Goal: Information Seeking & Learning: Learn about a topic

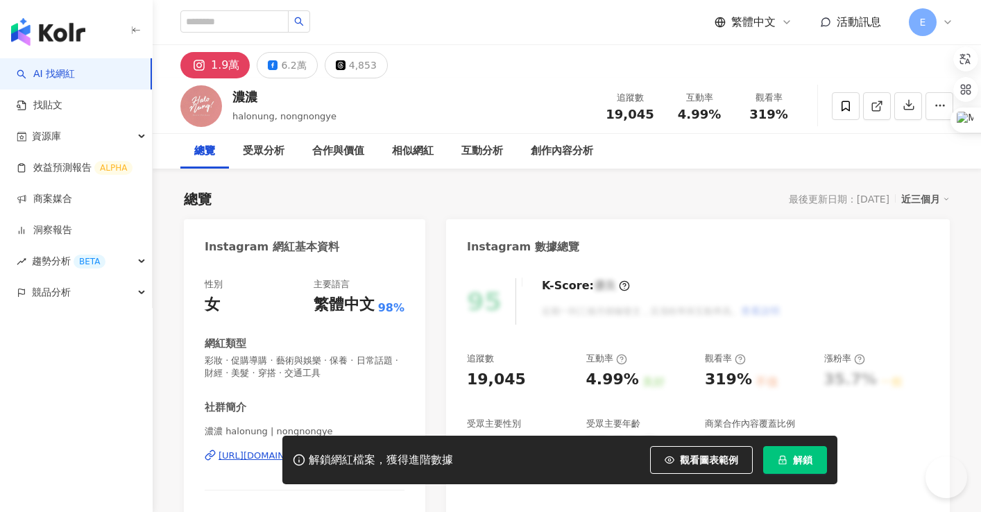
click at [803, 462] on span "解鎖" at bounding box center [802, 459] width 19 height 11
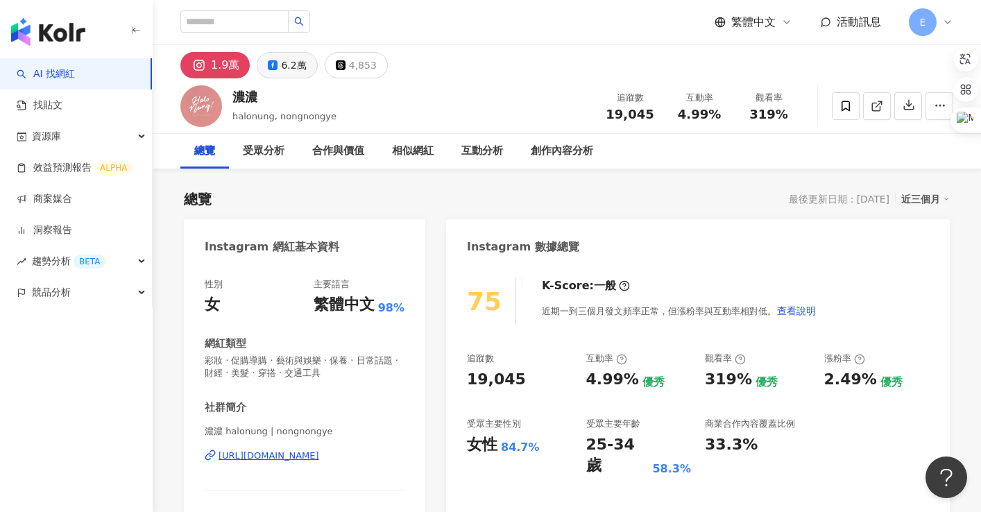
click at [293, 62] on div "6.2萬" at bounding box center [293, 65] width 25 height 19
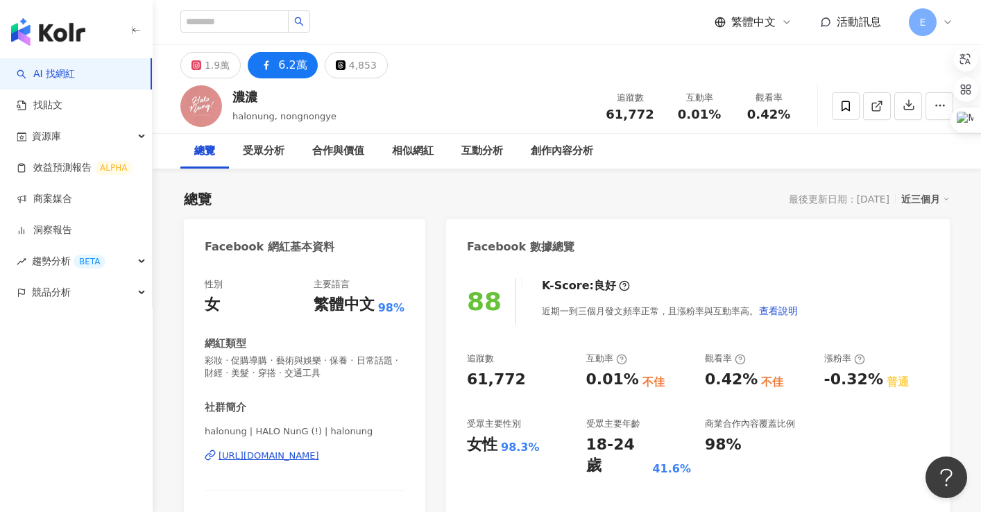
click at [319, 459] on div "https://www.facebook.com/232963426735252" at bounding box center [269, 456] width 101 height 12
drag, startPoint x: 266, startPoint y: 99, endPoint x: 237, endPoint y: 94, distance: 30.2
click at [237, 94] on div "濃濃" at bounding box center [284, 96] width 104 height 17
copy div "濃濃"
click at [289, 25] on input "search" at bounding box center [234, 21] width 108 height 22
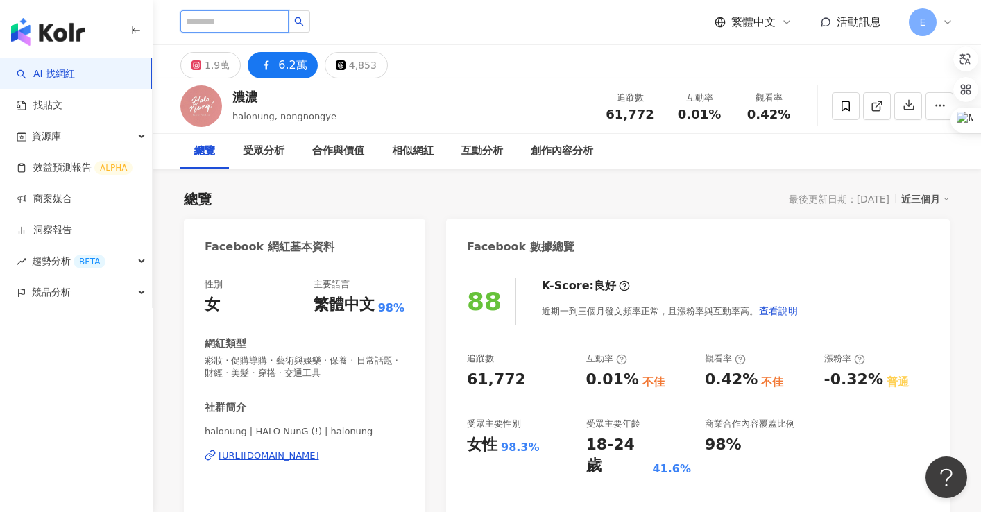
paste input "********"
type input "********"
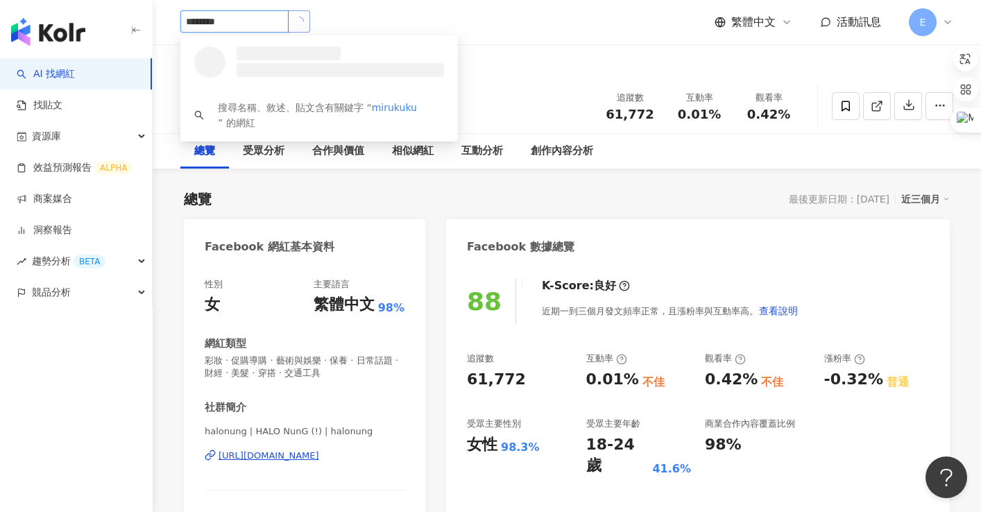
click at [304, 25] on icon "loading" at bounding box center [299, 22] width 10 height 10
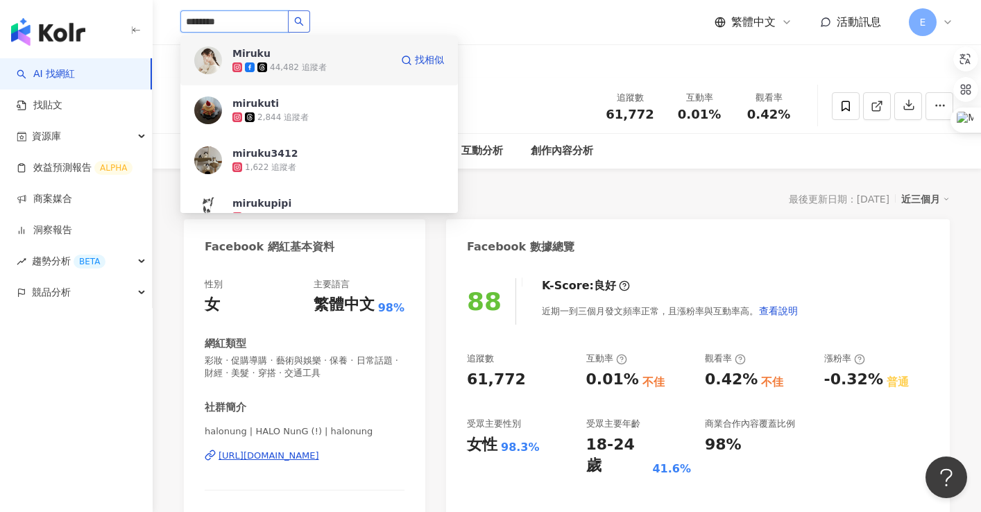
click at [305, 62] on div "44,482 追蹤者" at bounding box center [298, 68] width 57 height 12
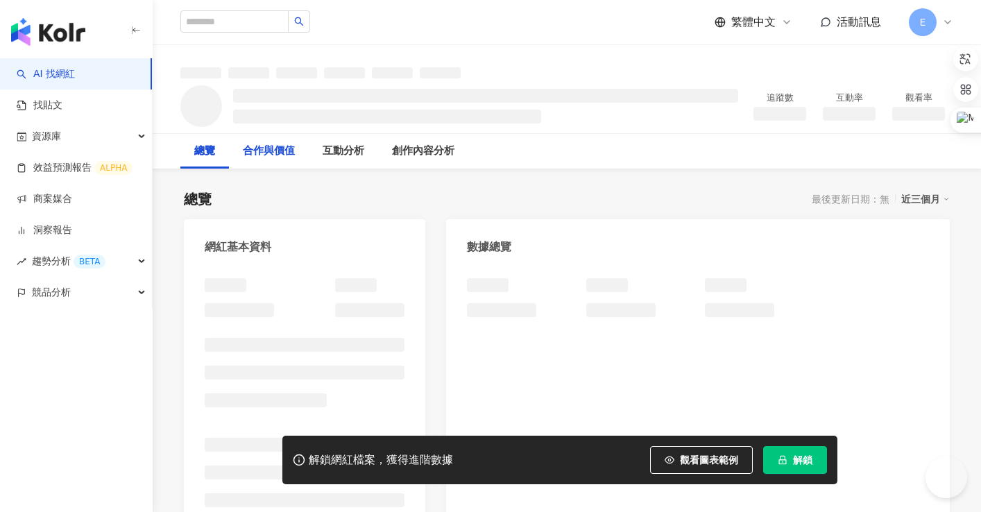
click at [818, 457] on button "解鎖" at bounding box center [795, 460] width 64 height 28
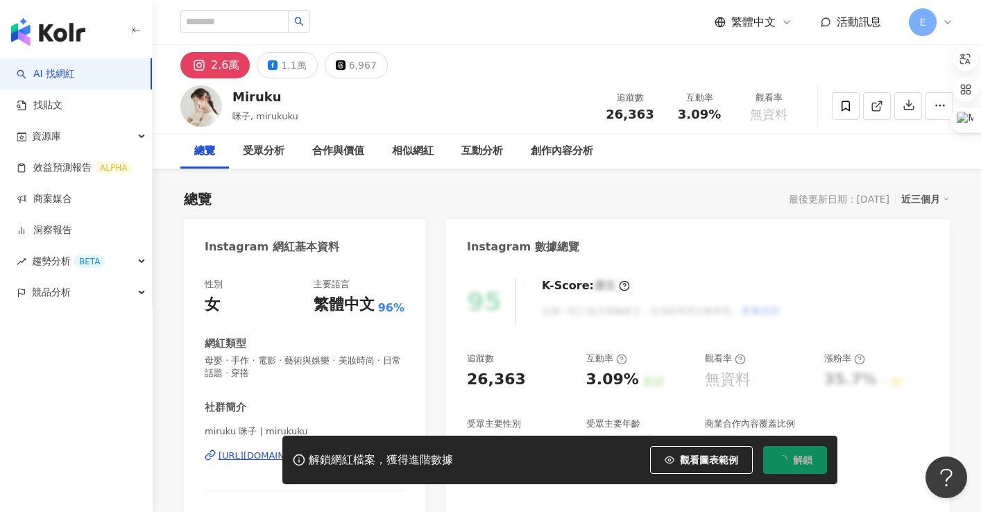
click at [236, 94] on div "Miruku" at bounding box center [265, 96] width 66 height 17
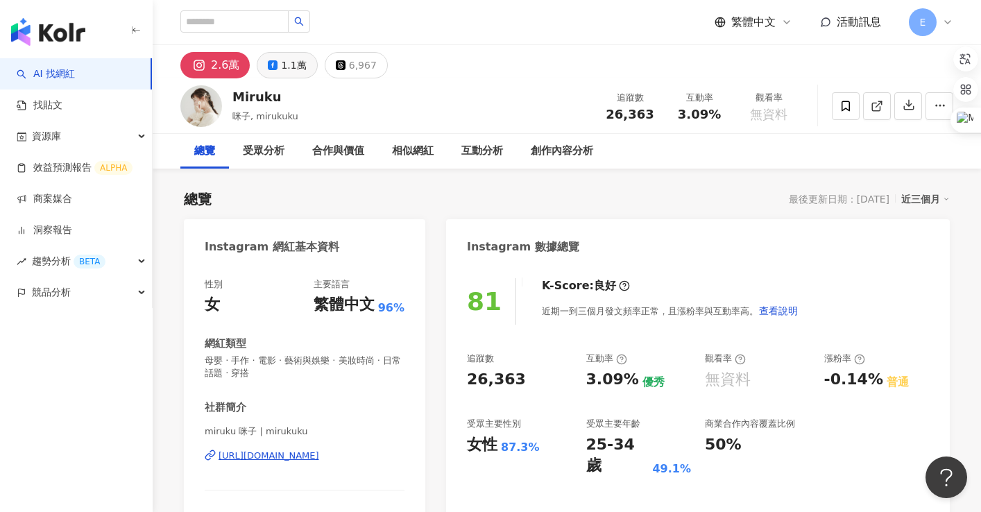
click at [271, 72] on button "1.1萬" at bounding box center [287, 65] width 60 height 26
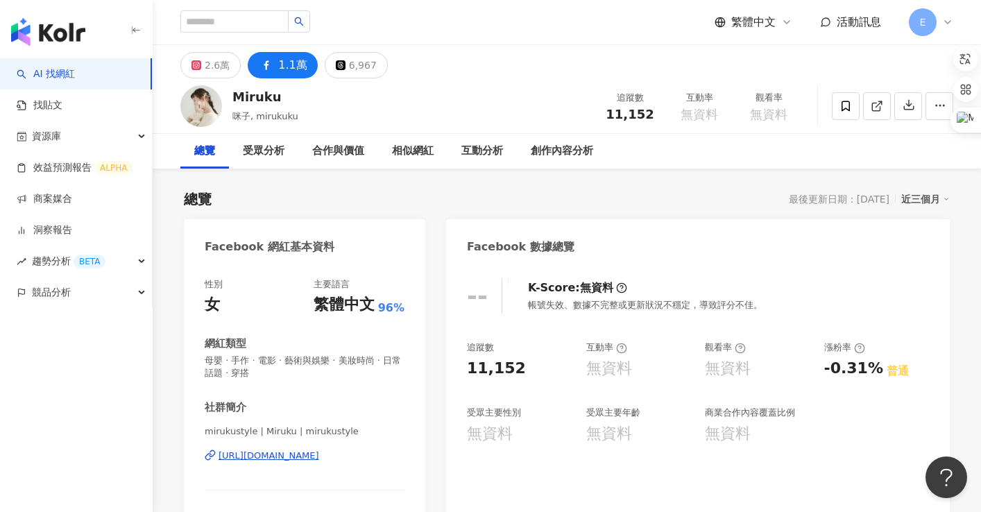
click at [319, 457] on div "[URL][DOMAIN_NAME]" at bounding box center [269, 456] width 101 height 12
